Goal: Task Accomplishment & Management: Complete application form

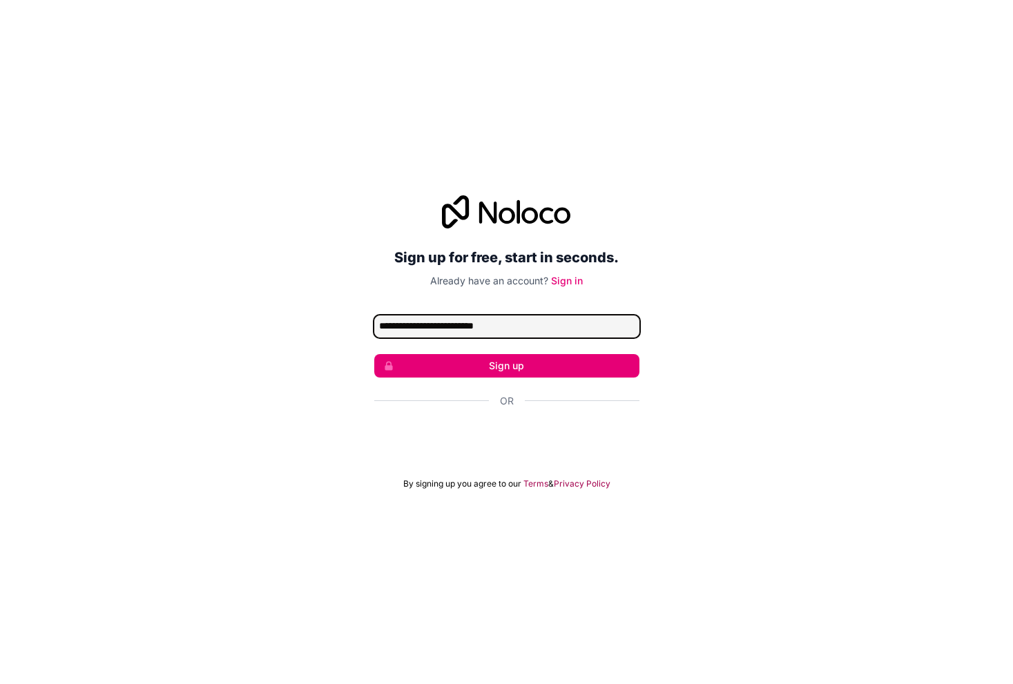
type input "**********"
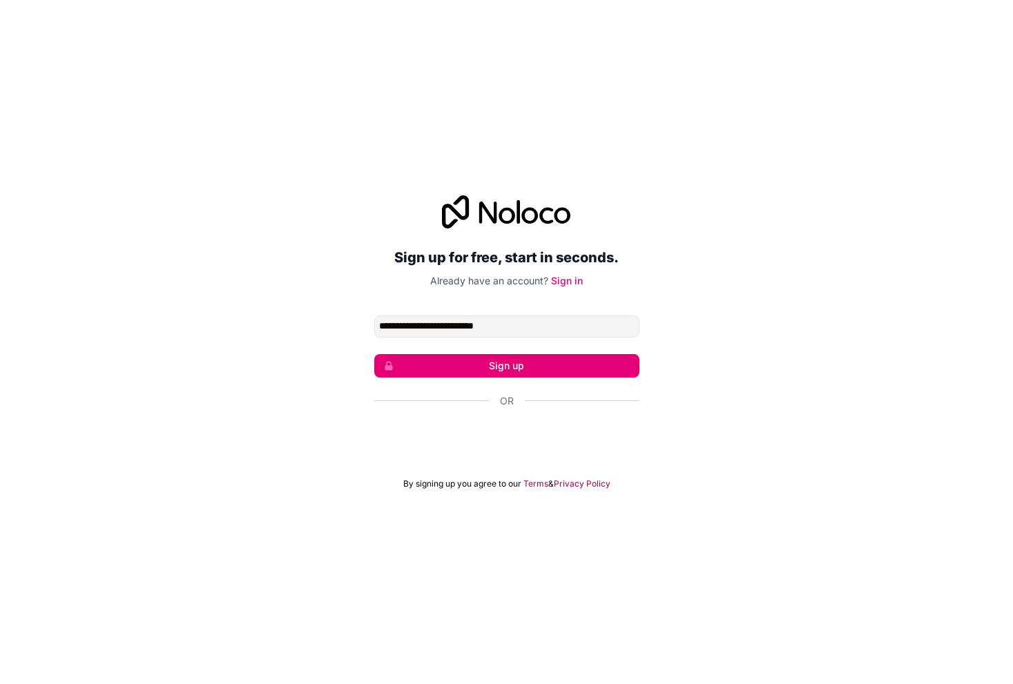
click at [521, 368] on button "Sign up" at bounding box center [506, 365] width 265 height 23
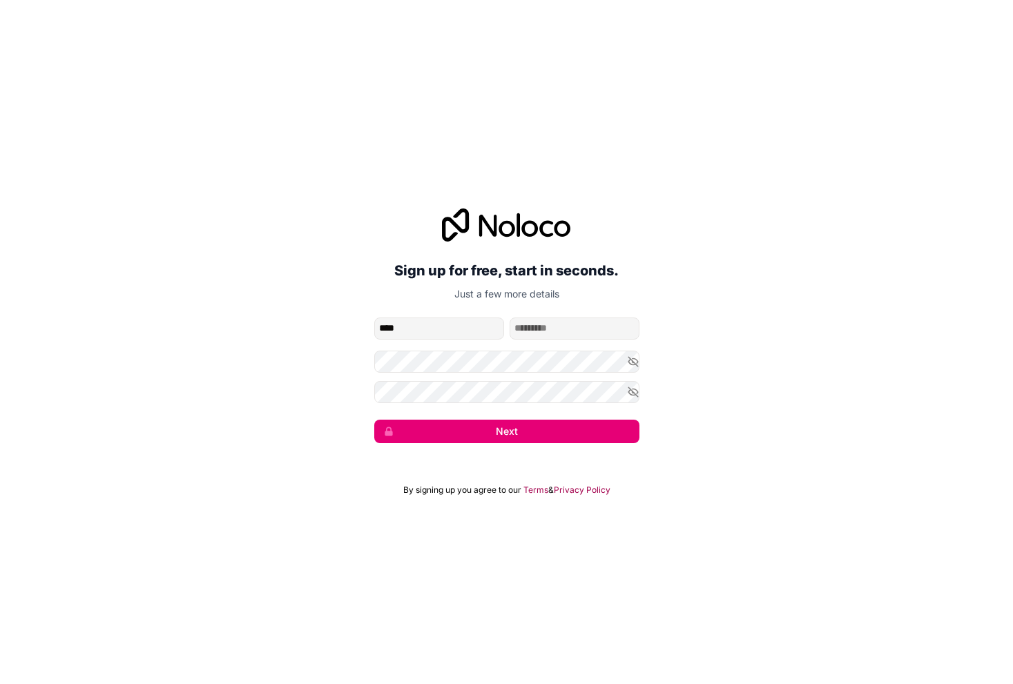
type input "***"
type input "*******"
click at [631, 360] on icon "button" at bounding box center [633, 362] width 10 height 10
click at [635, 388] on icon "button" at bounding box center [633, 392] width 12 height 12
click at [504, 430] on button "Next" at bounding box center [506, 431] width 265 height 23
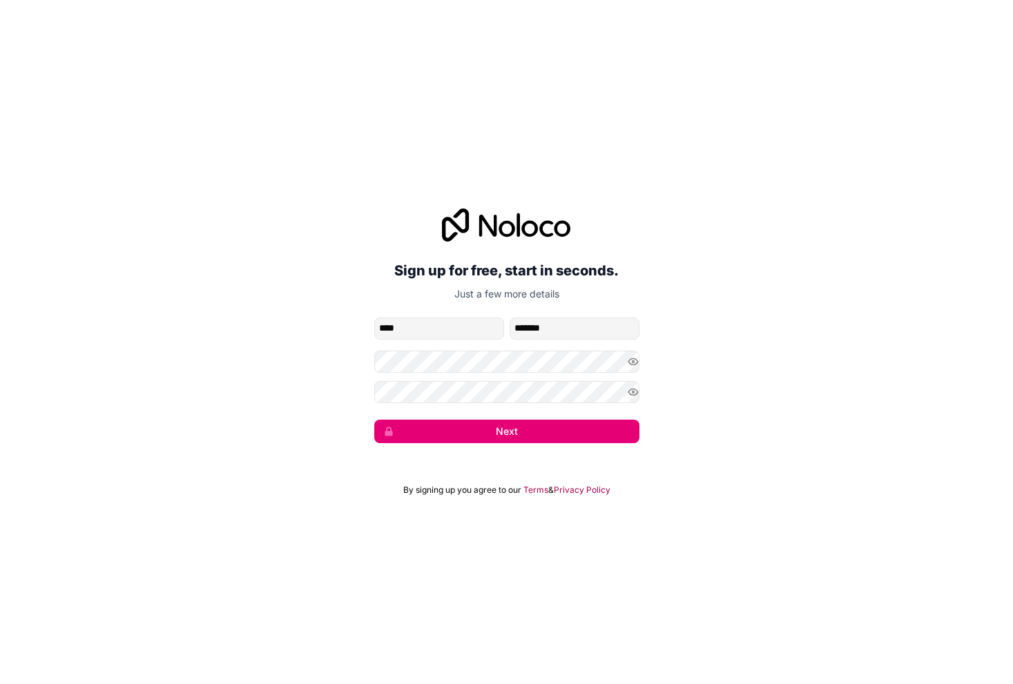
click at [483, 436] on button "Next" at bounding box center [506, 431] width 265 height 23
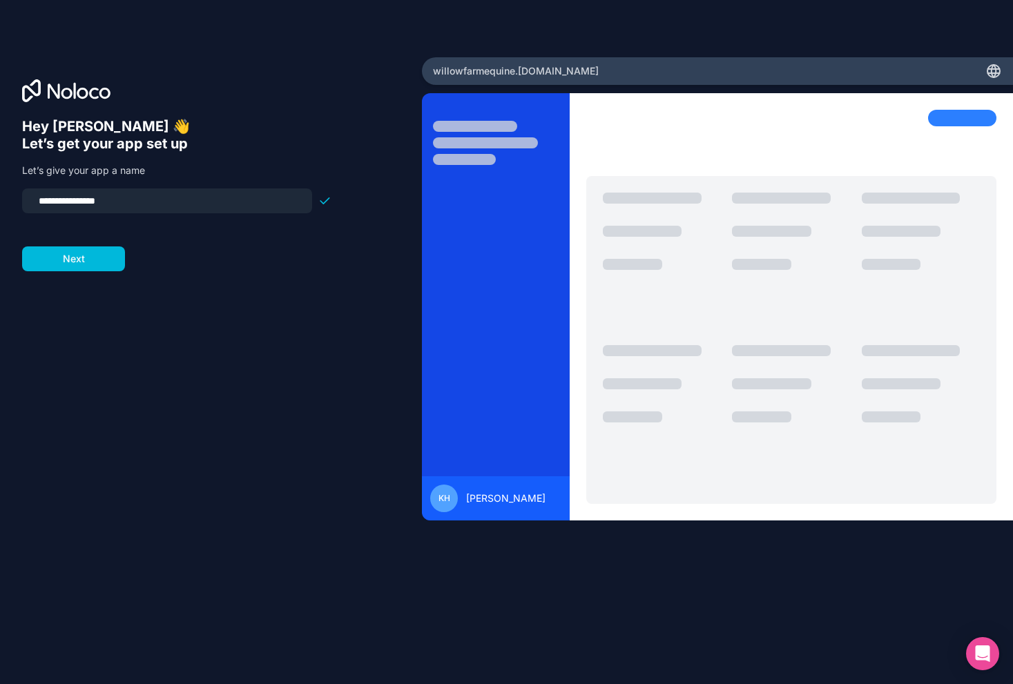
drag, startPoint x: 126, startPoint y: 201, endPoint x: 35, endPoint y: 197, distance: 91.3
click at [35, 197] on input "**********" at bounding box center [166, 200] width 273 height 19
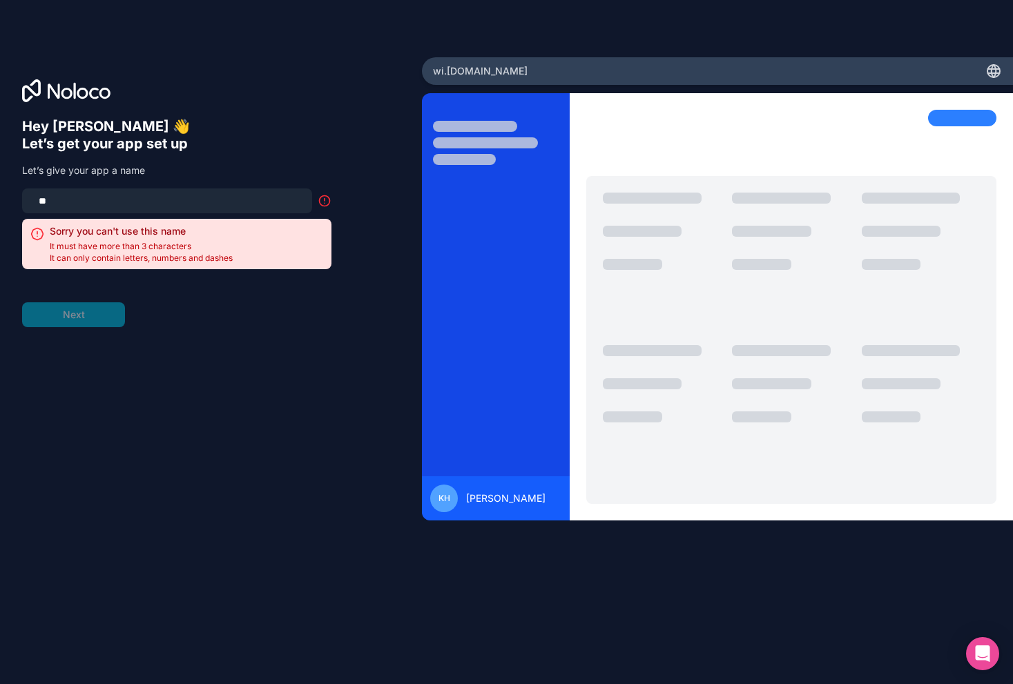
type input "*"
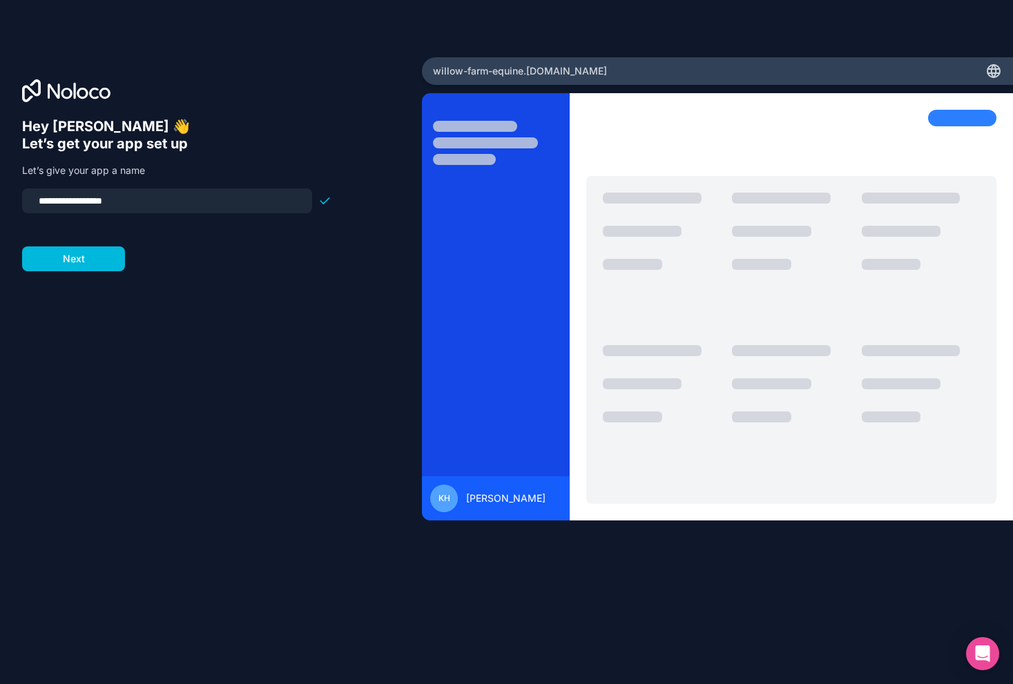
type input "**********"
click at [87, 267] on button "Next" at bounding box center [73, 259] width 103 height 25
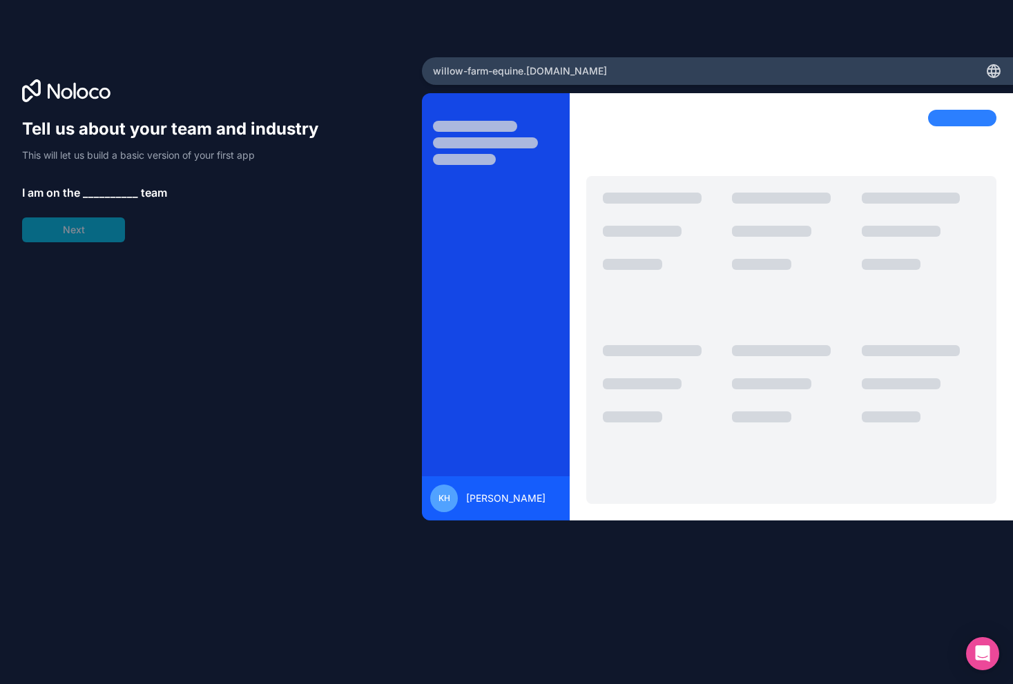
click at [106, 189] on span "__________" at bounding box center [110, 192] width 55 height 17
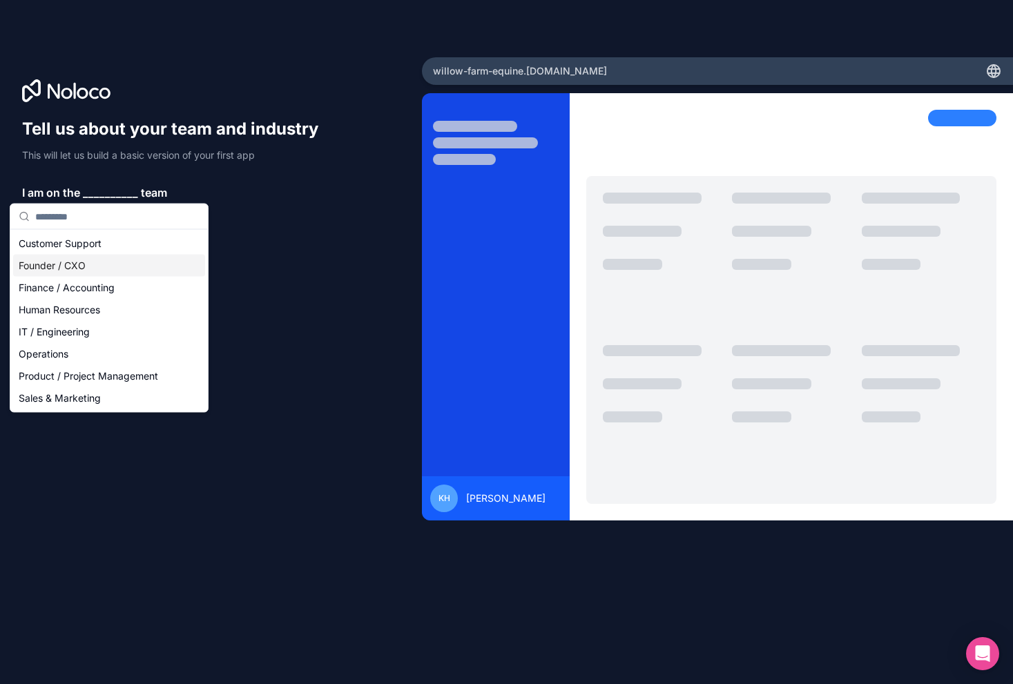
click at [98, 260] on div "Founder / CXO" at bounding box center [109, 266] width 192 height 22
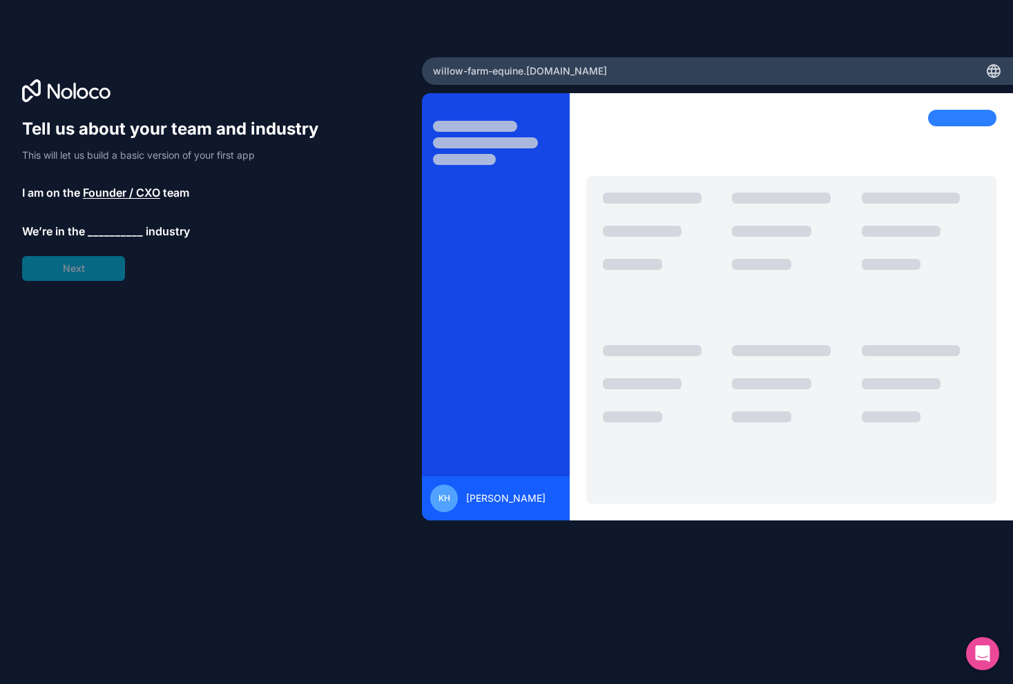
click at [101, 233] on span "__________" at bounding box center [115, 231] width 55 height 17
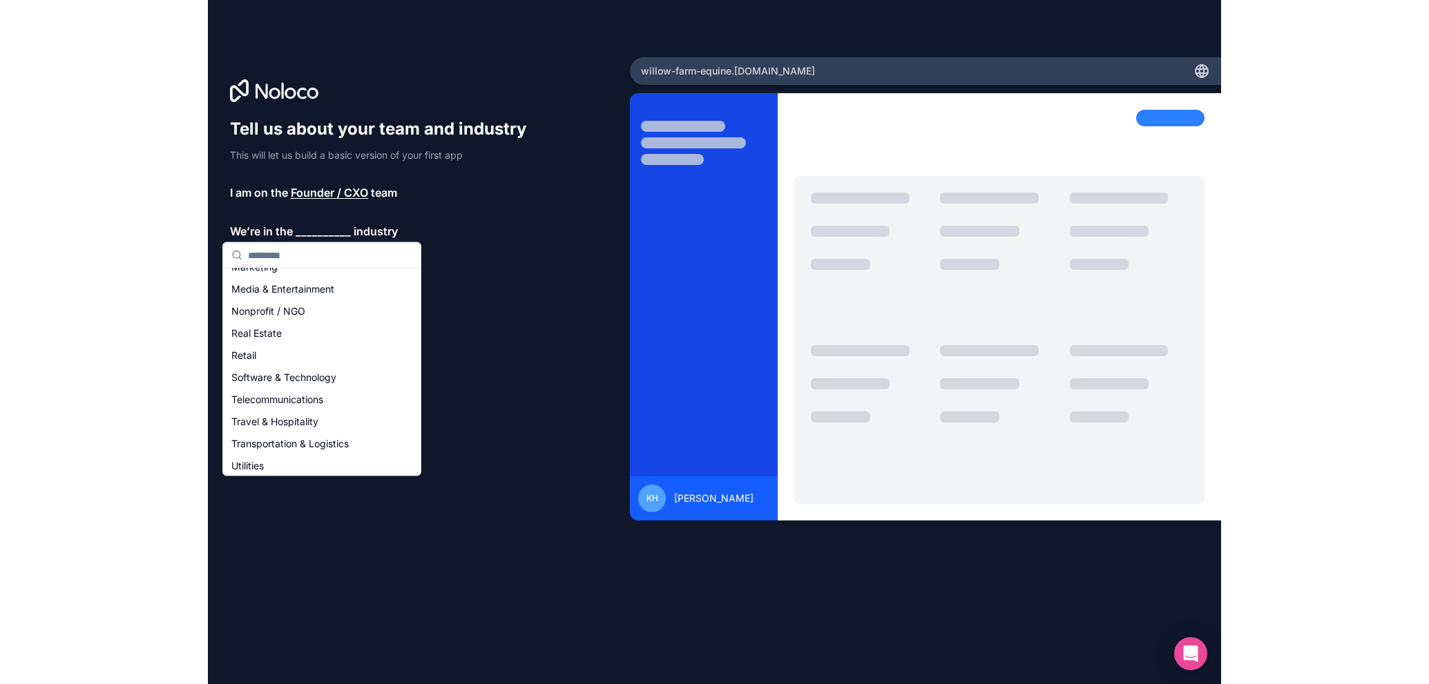
scroll to position [285, 0]
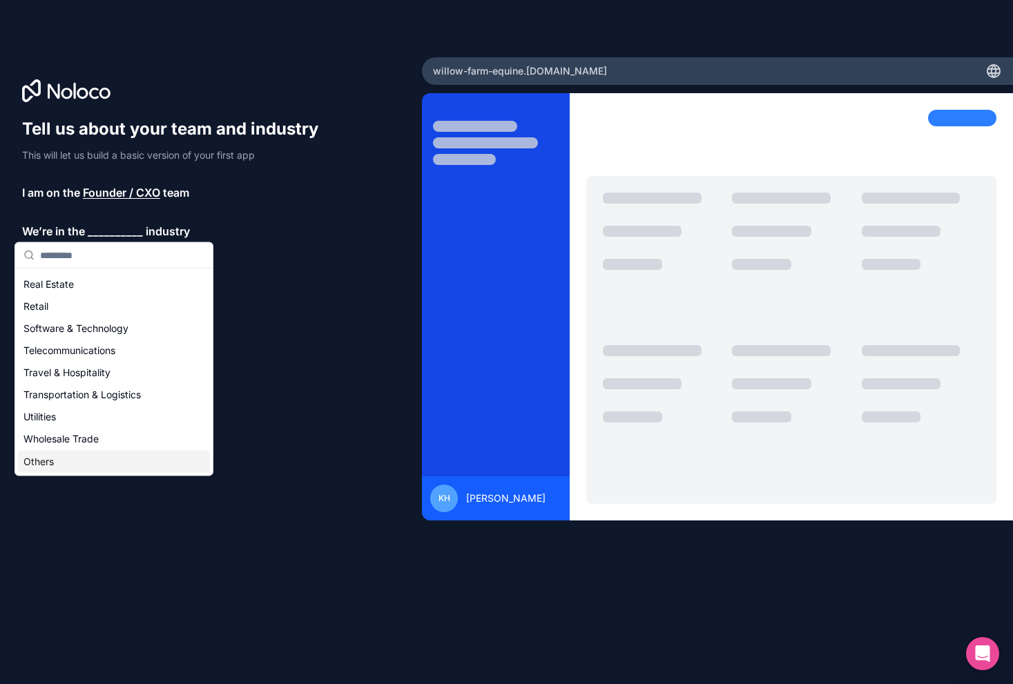
click at [46, 463] on div "Others" at bounding box center [114, 462] width 192 height 22
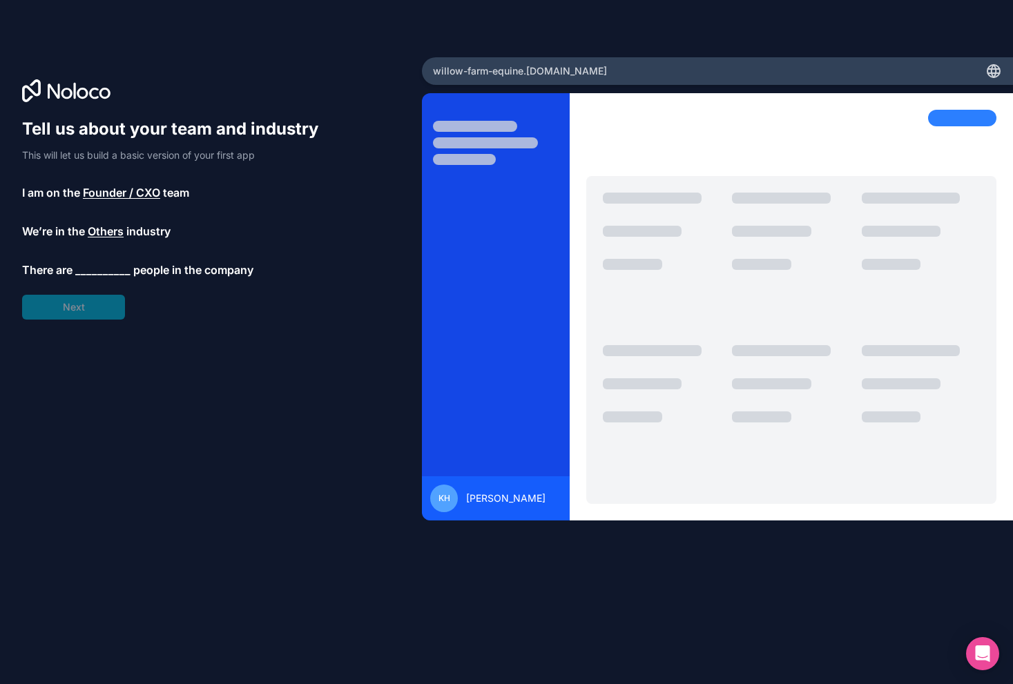
click at [106, 251] on div "Tell us about your team and industry This will let us build a basic version of …" at bounding box center [176, 219] width 309 height 202
click at [104, 264] on span "__________" at bounding box center [102, 270] width 55 height 17
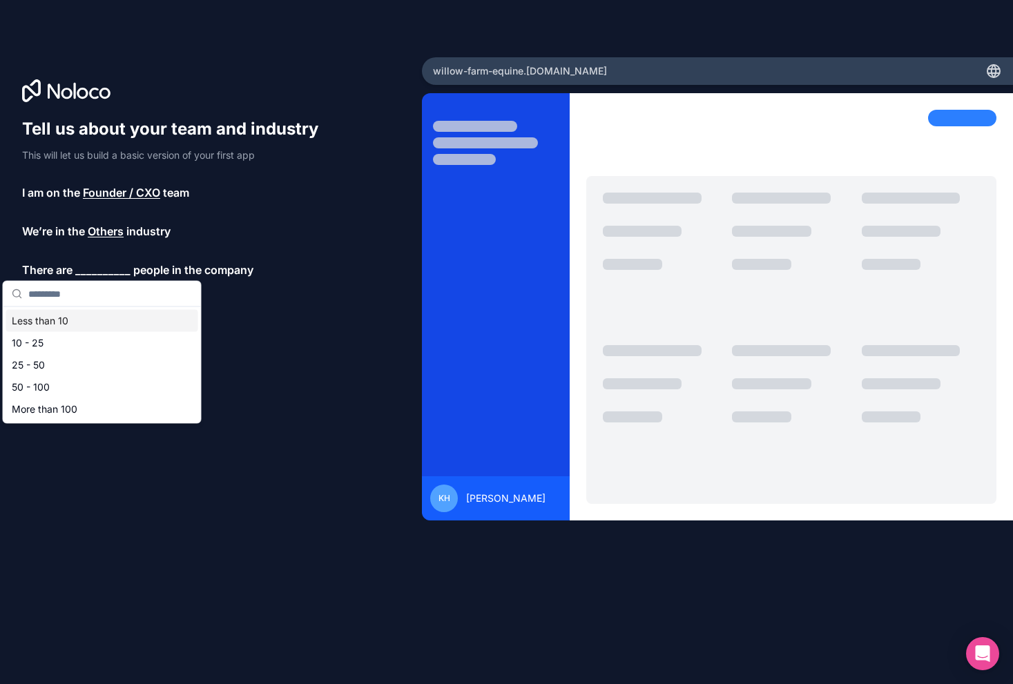
click at [90, 323] on div "Less than 10" at bounding box center [102, 321] width 192 height 22
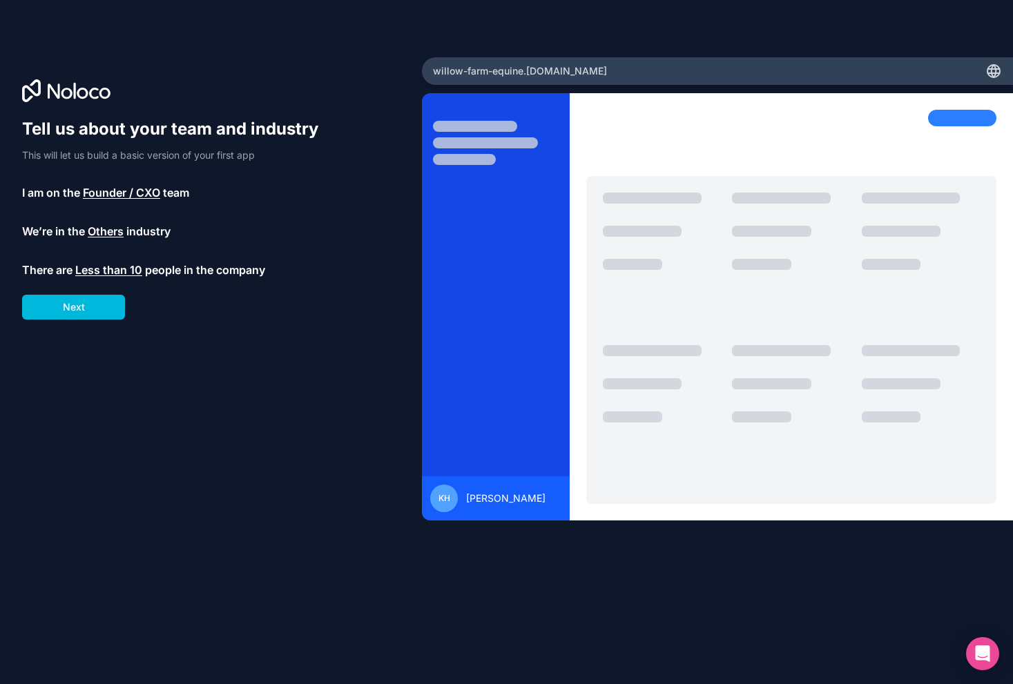
click at [88, 307] on button "Next" at bounding box center [73, 307] width 103 height 25
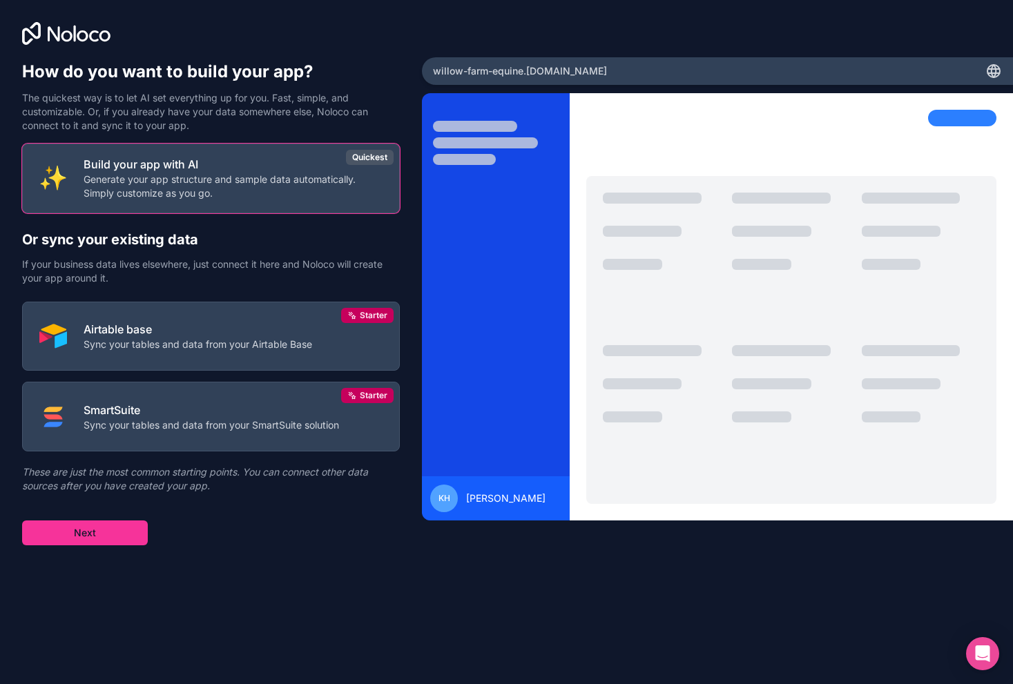
click at [184, 195] on p "Generate your app structure and sample data automatically. Simply customize as …" at bounding box center [233, 187] width 299 height 28
click at [124, 532] on button "Next" at bounding box center [85, 533] width 126 height 25
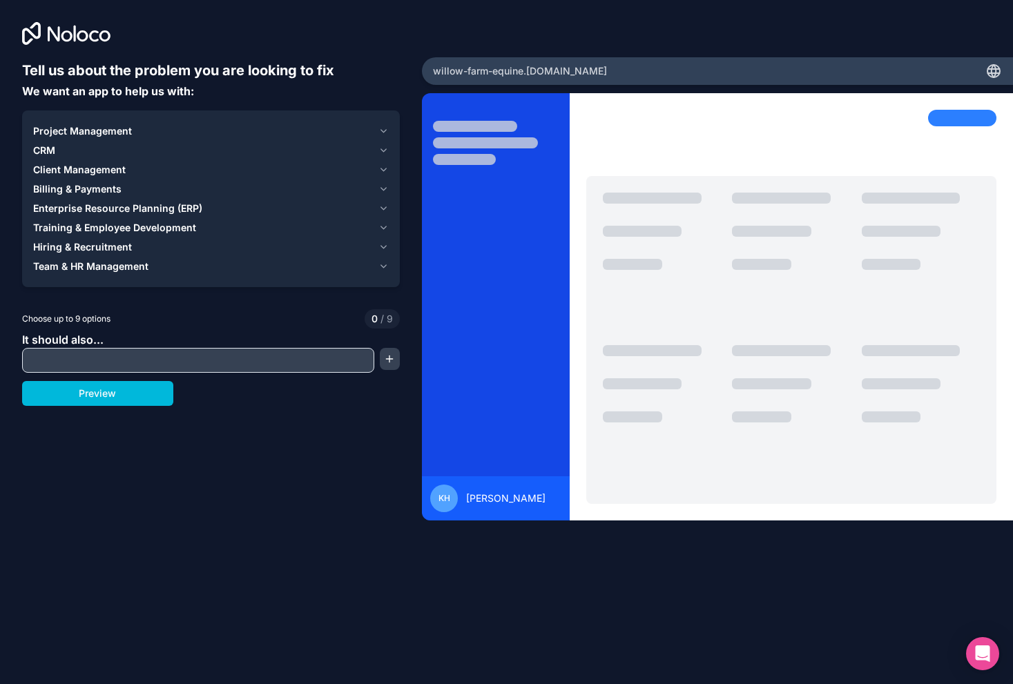
click at [380, 166] on icon "button" at bounding box center [383, 169] width 10 height 11
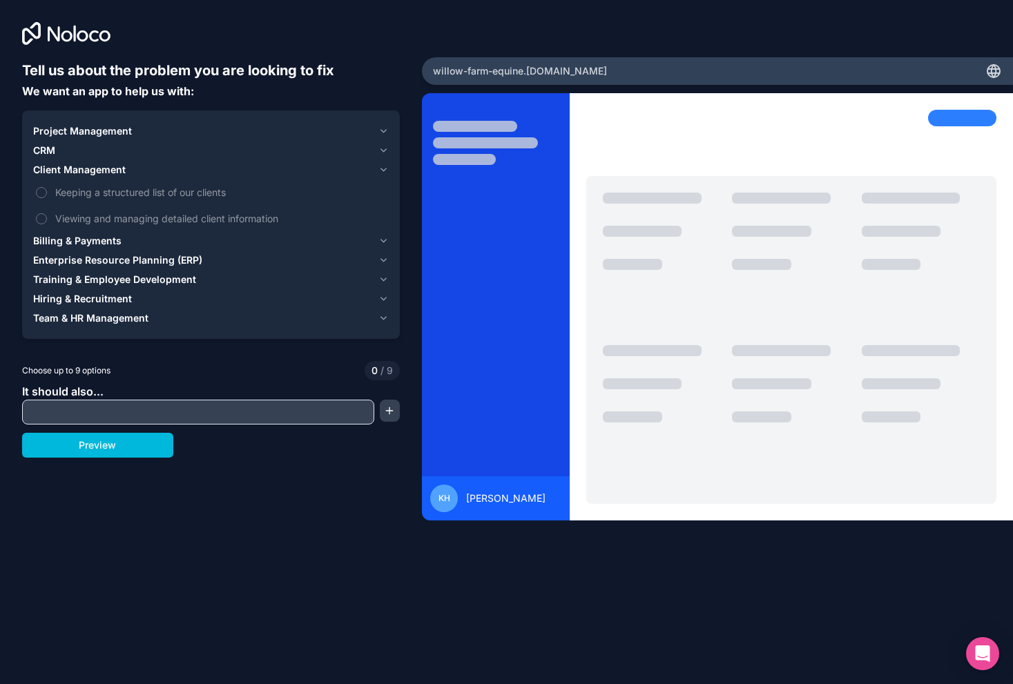
click at [162, 191] on span "Keeping a structured list of our clients" at bounding box center [220, 192] width 331 height 15
click at [47, 191] on button "Keeping a structured list of our clients" at bounding box center [41, 192] width 11 height 11
click at [159, 218] on span "Viewing and managing detailed client information" at bounding box center [220, 218] width 331 height 15
click at [47, 218] on button "Viewing and managing detailed client information" at bounding box center [41, 218] width 11 height 11
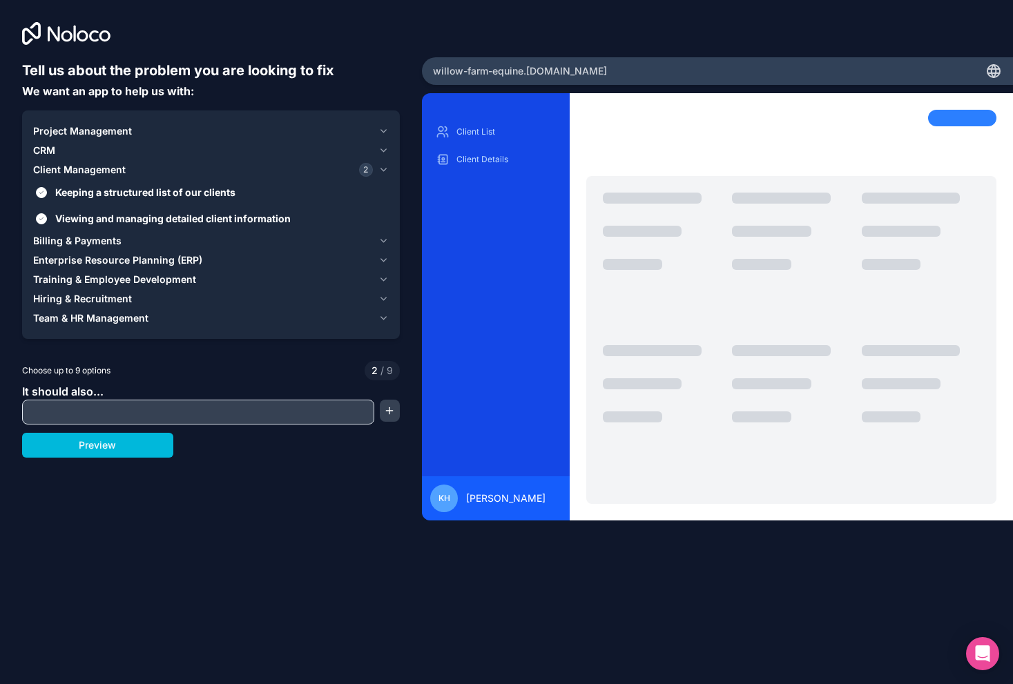
click at [379, 128] on icon "button" at bounding box center [383, 131] width 10 height 11
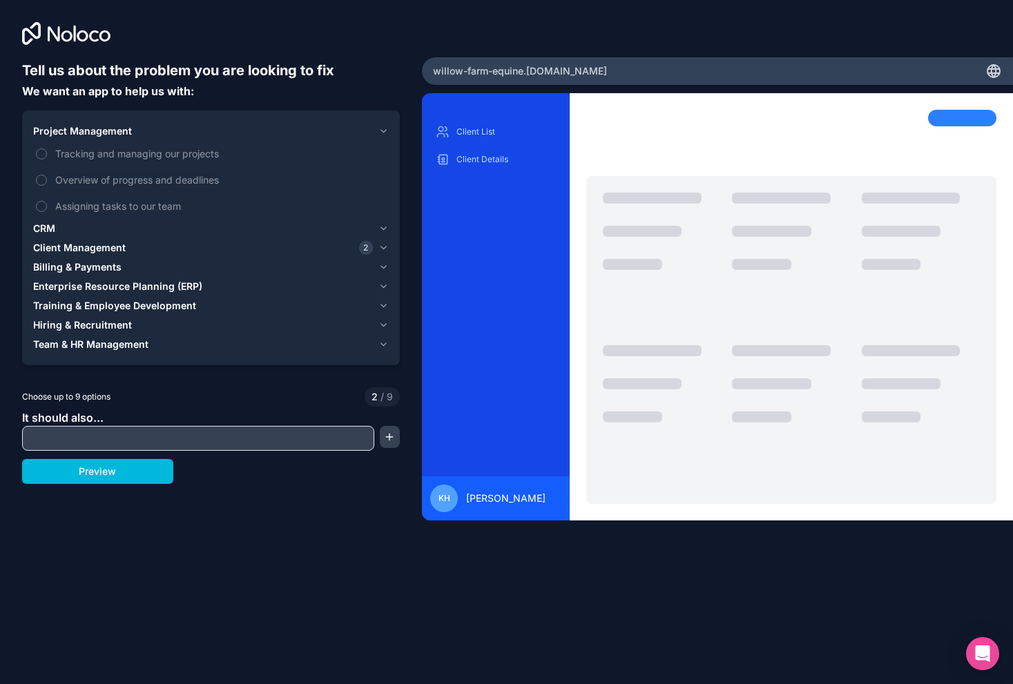
click at [151, 152] on span "Tracking and managing our projects" at bounding box center [220, 153] width 331 height 15
click at [47, 152] on button "Tracking and managing our projects" at bounding box center [41, 153] width 11 height 11
click at [155, 183] on span "Overview of progress and deadlines" at bounding box center [220, 180] width 331 height 15
click at [47, 183] on button "Overview of progress and deadlines" at bounding box center [41, 180] width 11 height 11
click at [153, 436] on input "text" at bounding box center [198, 438] width 345 height 19
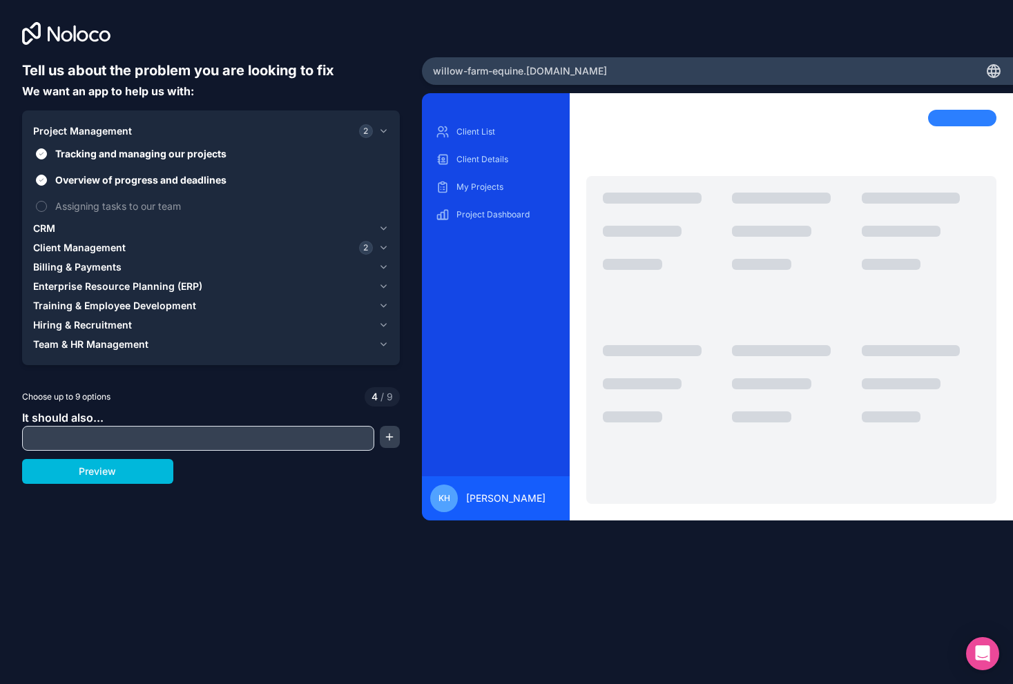
click at [385, 264] on icon "button" at bounding box center [383, 267] width 10 height 11
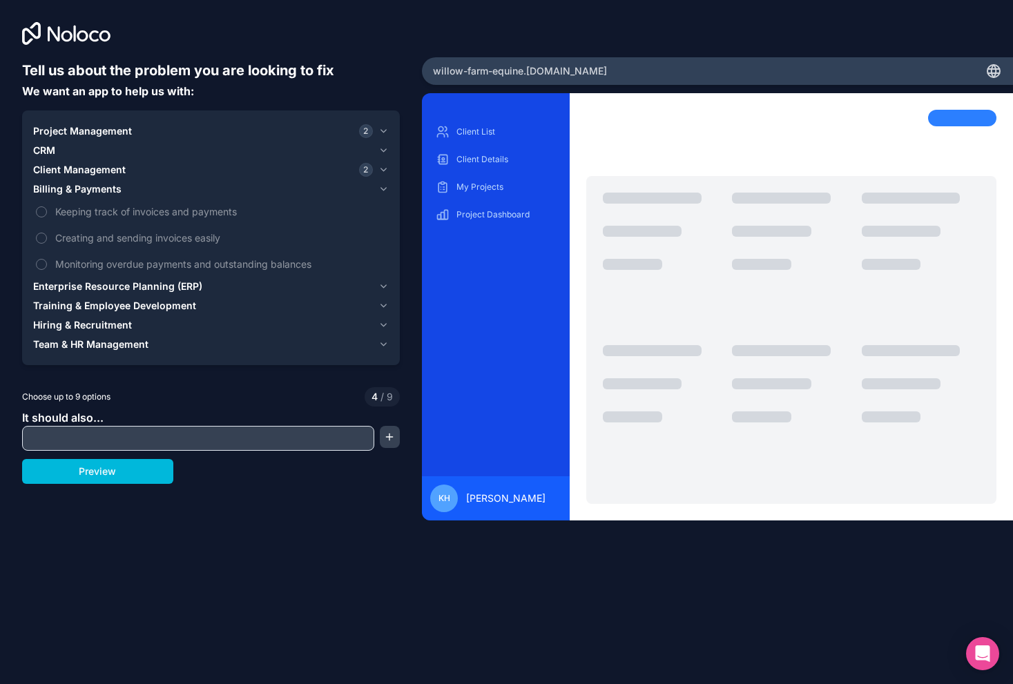
click at [106, 441] on input "text" at bounding box center [198, 438] width 345 height 19
type input "**********"
click at [89, 480] on button "Preview" at bounding box center [97, 471] width 151 height 25
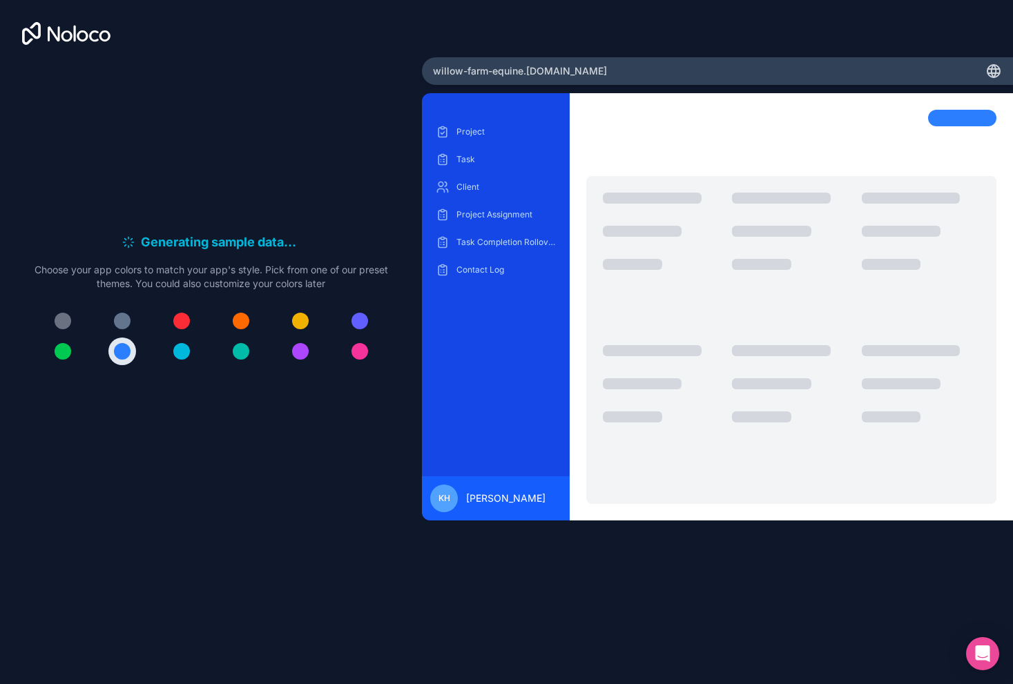
click at [59, 350] on div at bounding box center [63, 351] width 17 height 17
